Goal: Complete application form

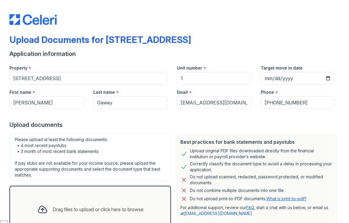
select select "bank_statement"
select select "paystub"
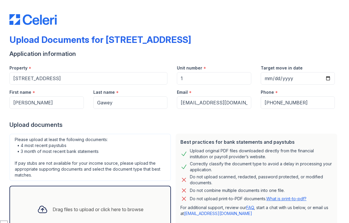
select select "offer_letter"
select select "English"
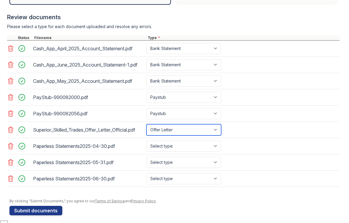
scroll to position [232, 0]
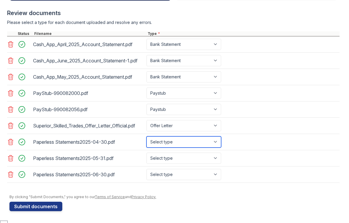
click at [186, 140] on select "Select type Paystub Bank Statement Offer Letter Tax Documents Benefit Award Let…" at bounding box center [183, 141] width 75 height 11
select select "bank_statement"
click at [146, 136] on select "Select type Paystub Bank Statement Offer Letter Tax Documents Benefit Award Let…" at bounding box center [183, 141] width 75 height 11
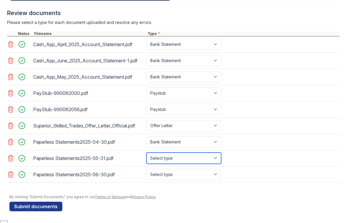
click at [186, 157] on select "Select type Paystub Bank Statement Offer Letter Tax Documents Benefit Award Let…" at bounding box center [183, 157] width 75 height 11
select select "bank_statement"
click at [146, 152] on select "Select type Paystub Bank Statement Offer Letter Tax Documents Benefit Award Let…" at bounding box center [183, 157] width 75 height 11
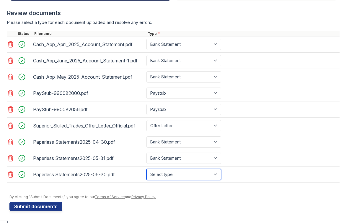
click at [181, 170] on select "Select type Paystub Bank Statement Offer Letter Tax Documents Benefit Award Let…" at bounding box center [183, 174] width 75 height 11
select select "bank_statement"
click at [146, 169] on select "Select type Paystub Bank Statement Offer Letter Tax Documents Benefit Award Let…" at bounding box center [183, 174] width 75 height 11
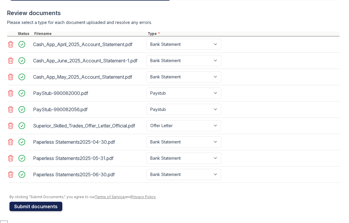
click at [53, 204] on button "Submit documents" at bounding box center [35, 205] width 53 height 9
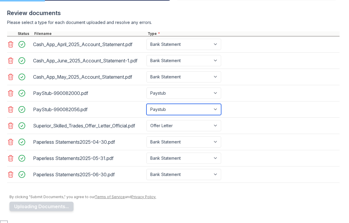
click at [168, 113] on select "Select type Paystub Bank Statement Offer Letter Tax Documents Benefit Award Let…" at bounding box center [183, 109] width 75 height 11
